Goal: Transaction & Acquisition: Subscribe to service/newsletter

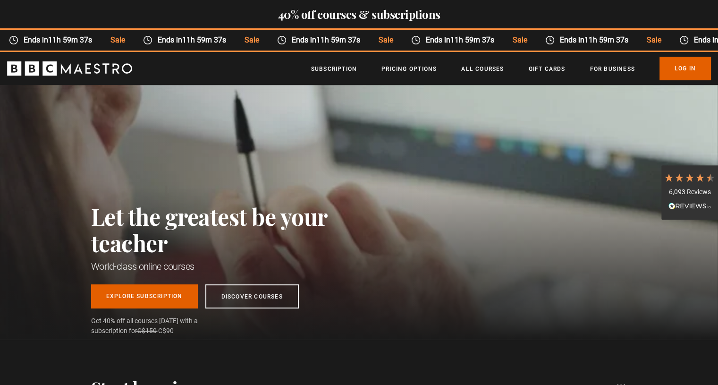
click at [318, 74] on ul "Subscription Pricing Options All Courses Gift Cards For business Already have a…" at bounding box center [511, 69] width 400 height 24
click at [326, 70] on link "Subscription" at bounding box center [334, 68] width 46 height 9
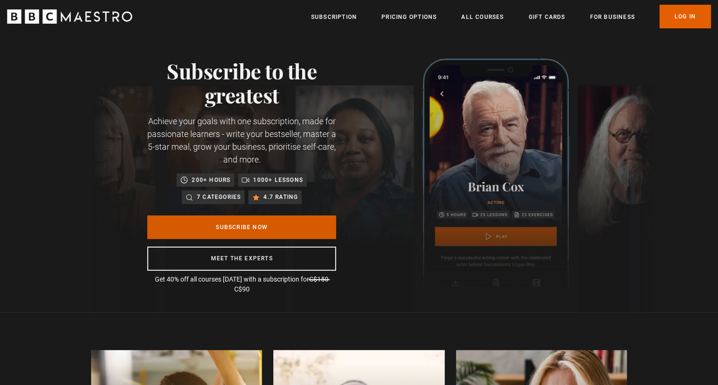
scroll to position [13, 0]
click at [268, 234] on link "Subscribe Now" at bounding box center [241, 227] width 189 height 24
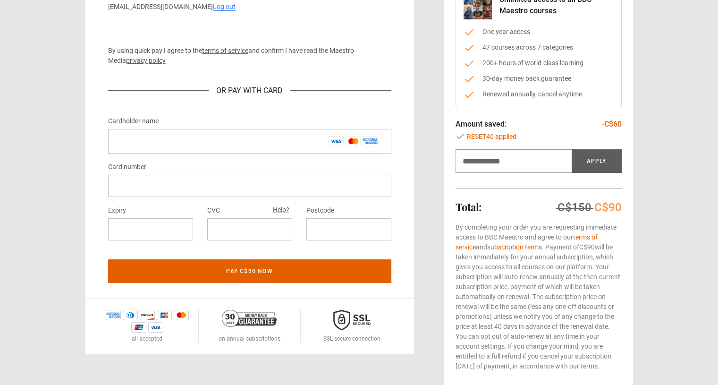
scroll to position [129, 0]
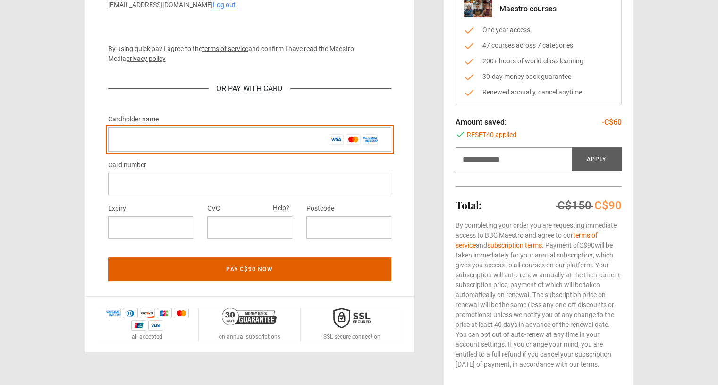
click at [221, 134] on input "Cardholder name *" at bounding box center [249, 139] width 283 height 25
type input "**********"
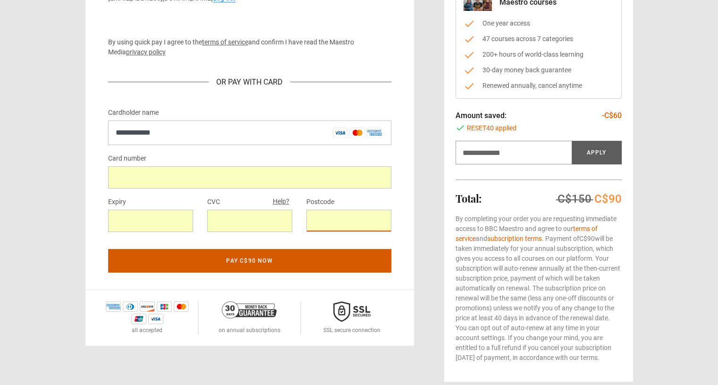
scroll to position [137, 0]
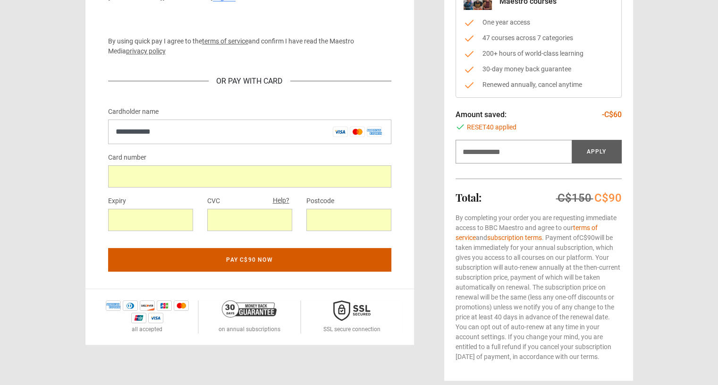
click at [296, 261] on button "Pay C$90 now" at bounding box center [249, 260] width 283 height 24
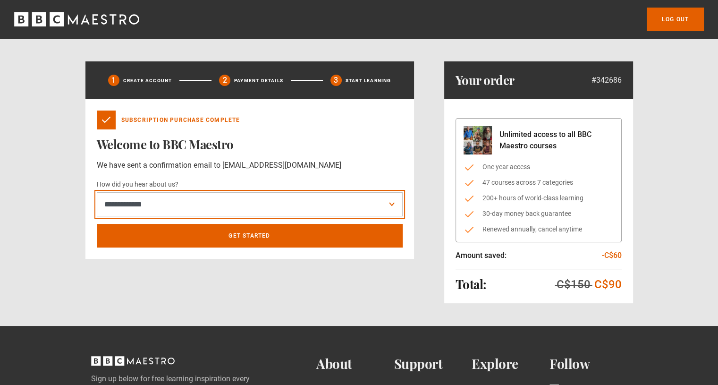
click at [155, 202] on select "**********" at bounding box center [250, 204] width 306 height 25
select select "******"
click at [97, 192] on select "**********" at bounding box center [250, 204] width 306 height 25
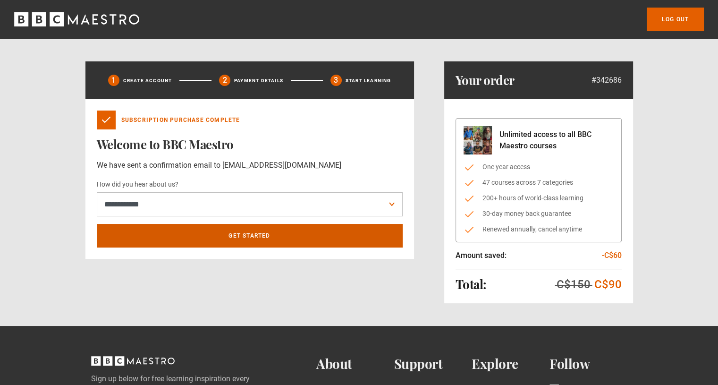
click at [165, 227] on link "Get Started" at bounding box center [250, 236] width 306 height 24
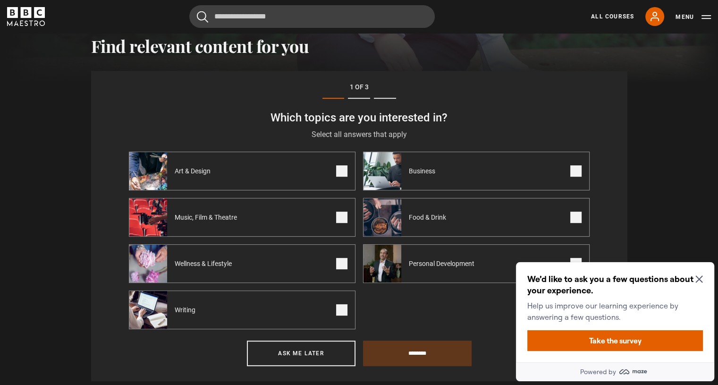
click at [702, 275] on icon "Close Maze Prompt" at bounding box center [700, 279] width 8 height 8
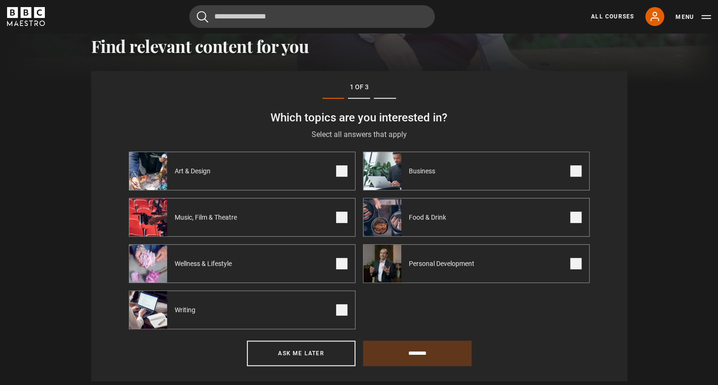
click at [448, 254] on div "Personal Development" at bounding box center [425, 264] width 122 height 38
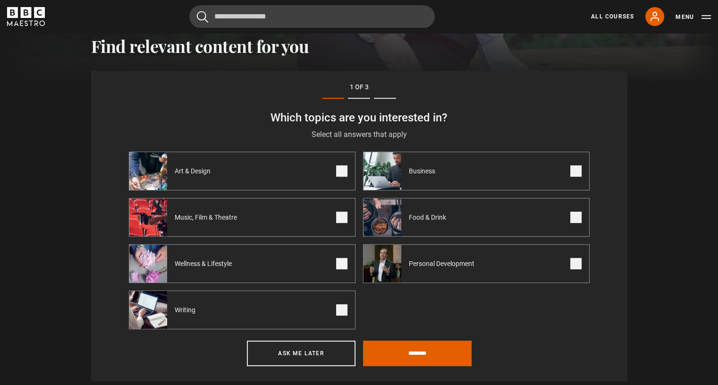
click at [306, 169] on label "Art & Design" at bounding box center [242, 171] width 227 height 39
click at [289, 219] on label "Music, Film & Theatre" at bounding box center [242, 217] width 227 height 39
click at [276, 264] on label "Wellness & Lifestyle" at bounding box center [242, 263] width 227 height 39
click at [282, 301] on label "Writing" at bounding box center [242, 309] width 227 height 39
click at [455, 175] on label "Business" at bounding box center [476, 171] width 227 height 39
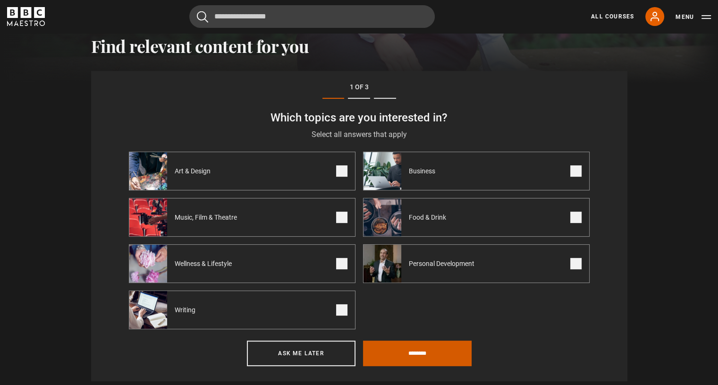
click at [422, 354] on input "********" at bounding box center [417, 353] width 109 height 26
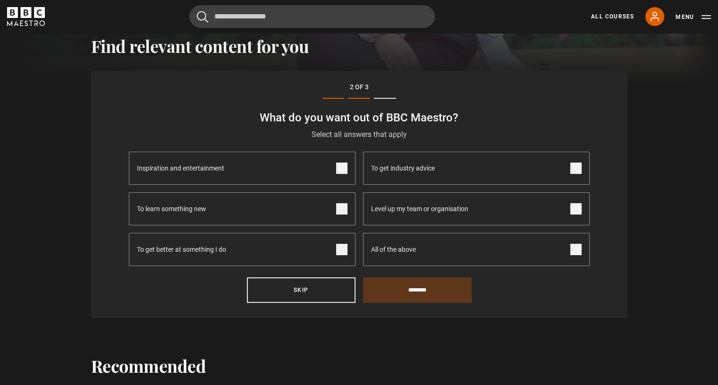
click at [294, 208] on label "To learn something new" at bounding box center [242, 208] width 227 height 33
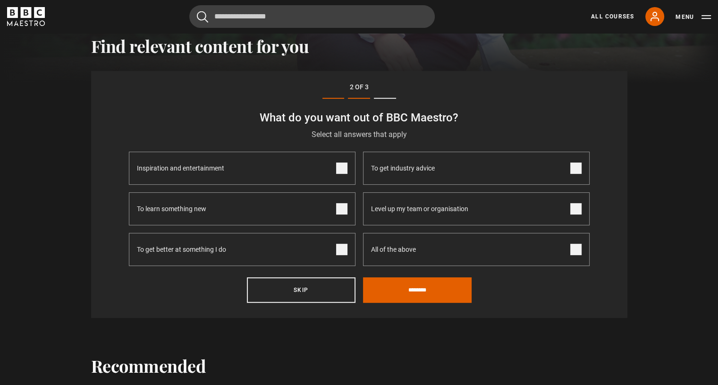
click at [408, 202] on span "Level up my team or organisation" at bounding box center [419, 209] width 97 height 32
click at [405, 290] on input "********" at bounding box center [417, 290] width 109 height 26
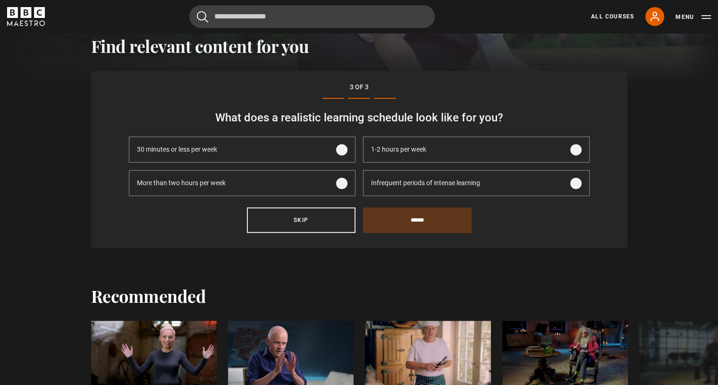
click at [304, 176] on label "More than two hours per week" at bounding box center [242, 183] width 227 height 26
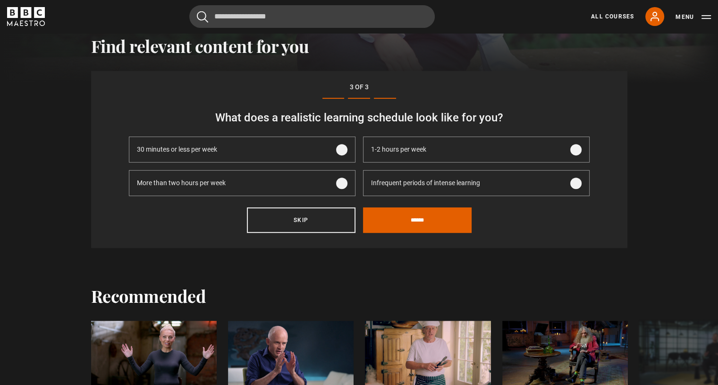
click at [373, 156] on div "1-2 hours per week" at bounding box center [399, 149] width 70 height 25
click at [391, 221] on input "******" at bounding box center [417, 220] width 109 height 26
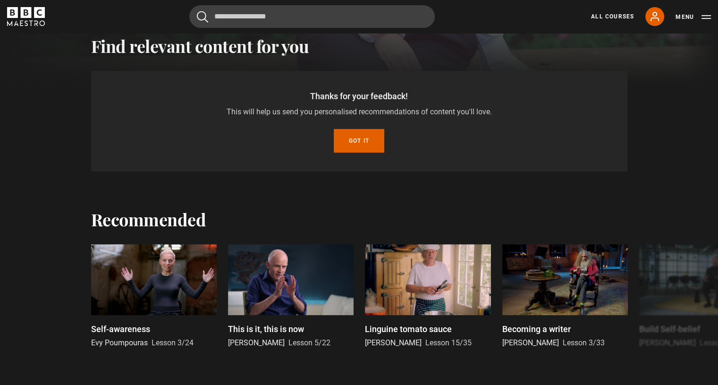
scroll to position [293, 0]
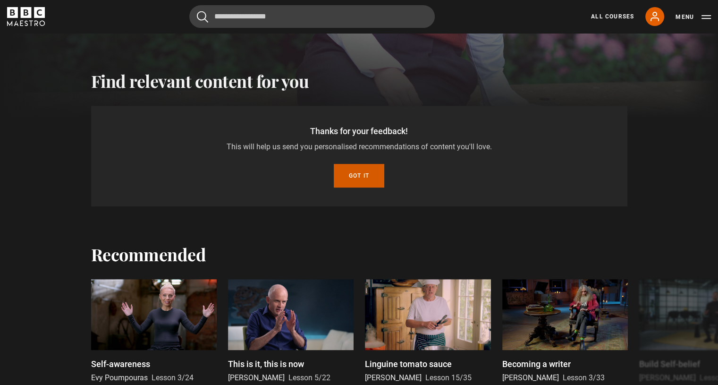
click at [360, 179] on button "Got it" at bounding box center [359, 176] width 51 height 24
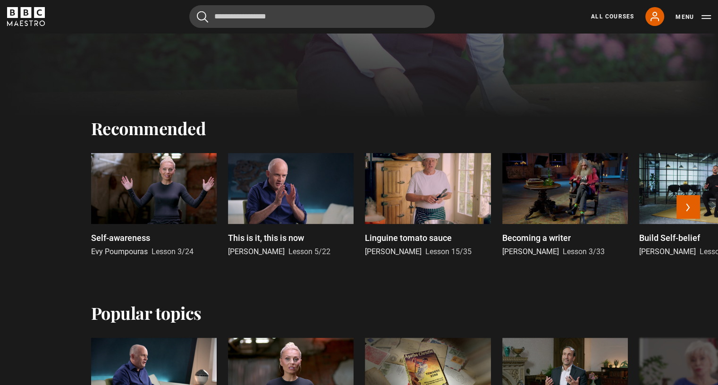
click at [164, 166] on div at bounding box center [154, 188] width 126 height 71
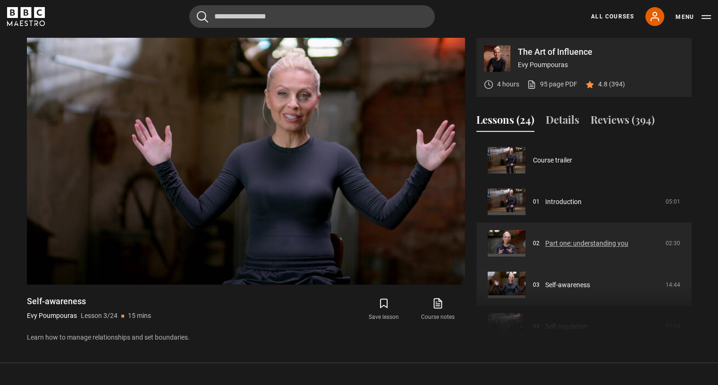
scroll to position [1, 0]
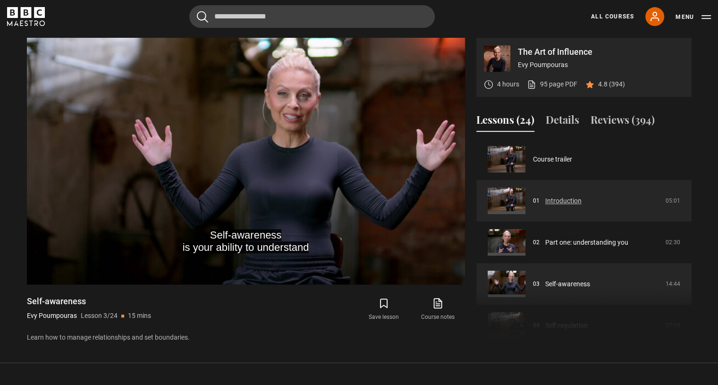
click at [545, 201] on link "Introduction" at bounding box center [563, 201] width 36 height 10
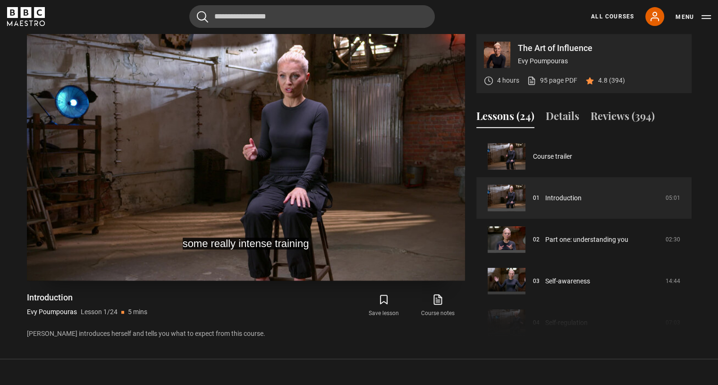
scroll to position [395, 0]
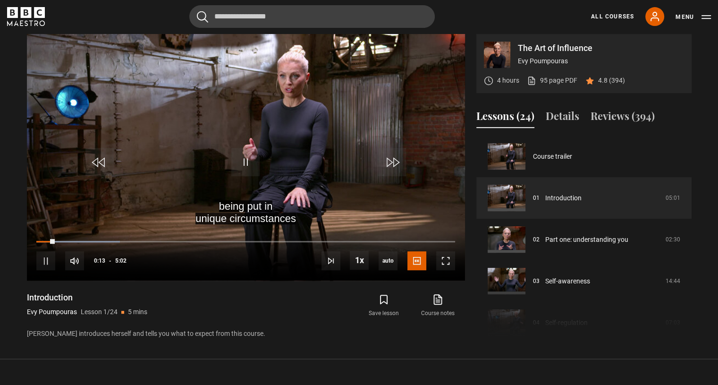
click at [252, 311] on div "Introduction Evy Poumpouras Lesson 1/24 5 mins Evy introduces herself and tells…" at bounding box center [246, 315] width 438 height 47
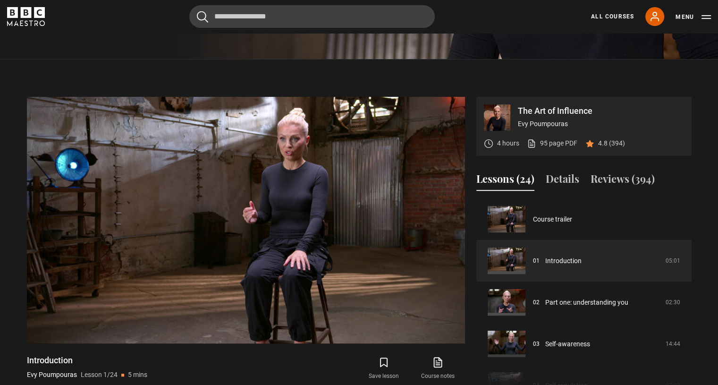
scroll to position [332, 0]
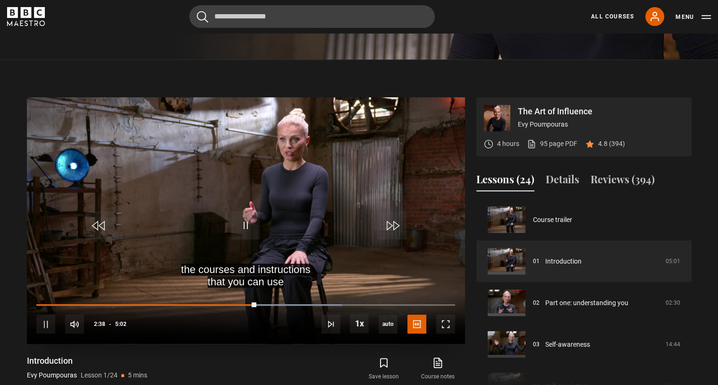
click at [292, 200] on video "Video Player" at bounding box center [246, 220] width 438 height 247
